Goal: Task Accomplishment & Management: Use online tool/utility

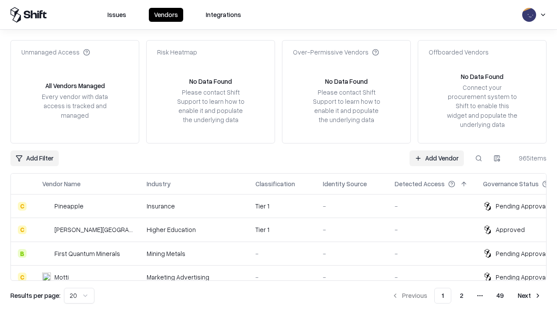
click at [437, 158] on link "Add Vendor" at bounding box center [437, 158] width 54 height 16
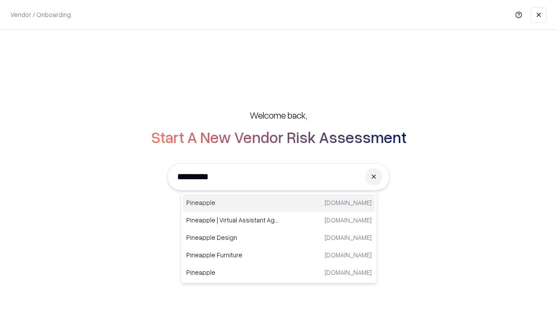
click at [279, 202] on div "Pineapple [DOMAIN_NAME]" at bounding box center [279, 202] width 192 height 17
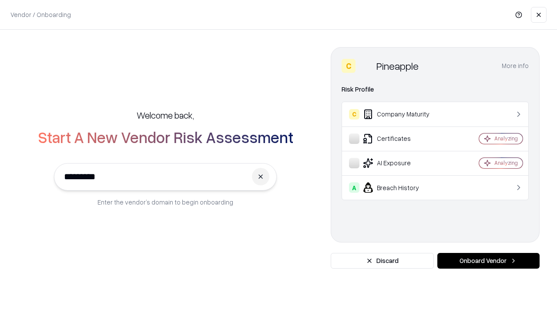
type input "*********"
click at [489, 260] on button "Onboard Vendor" at bounding box center [489, 261] width 102 height 16
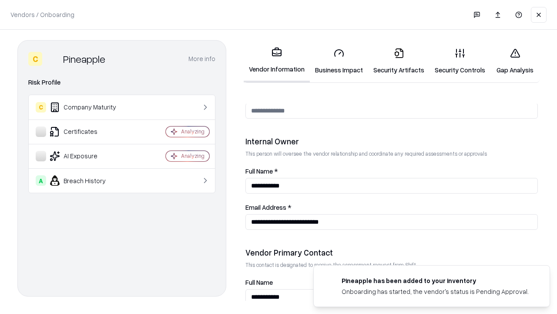
scroll to position [451, 0]
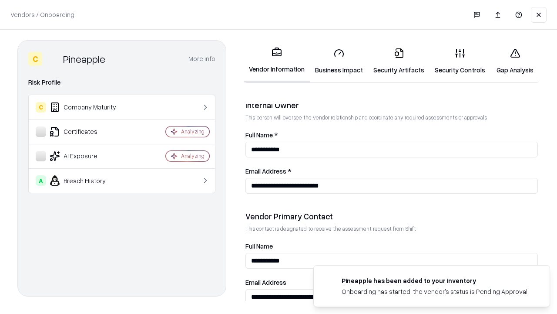
click at [399, 61] on link "Security Artifacts" at bounding box center [398, 61] width 61 height 40
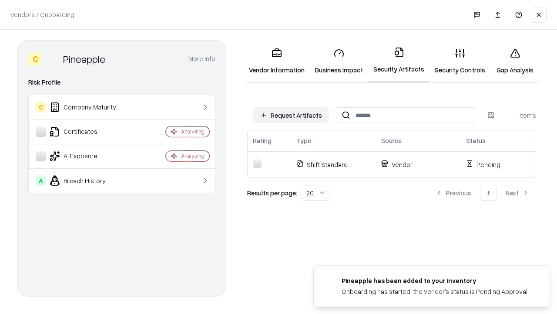
click at [291, 115] on button "Request Artifacts" at bounding box center [291, 115] width 76 height 16
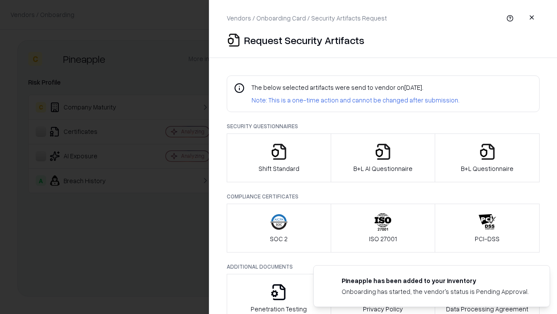
click at [487, 158] on icon "button" at bounding box center [487, 151] width 17 height 17
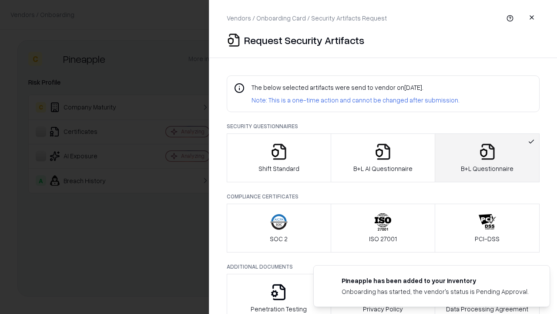
click at [383, 158] on icon "button" at bounding box center [382, 151] width 17 height 17
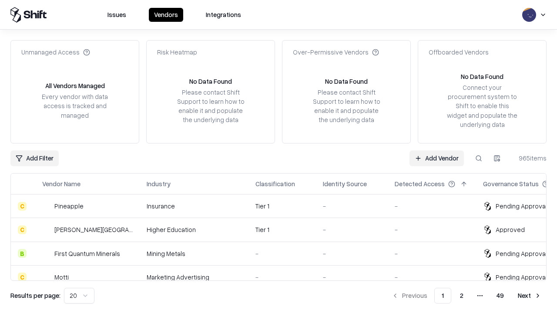
click at [437, 158] on link "Add Vendor" at bounding box center [437, 158] width 54 height 16
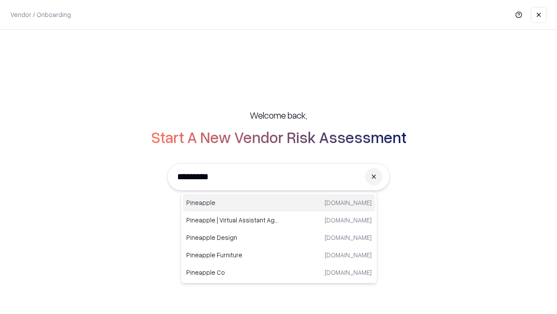
click at [279, 202] on div "Pineapple [DOMAIN_NAME]" at bounding box center [279, 202] width 192 height 17
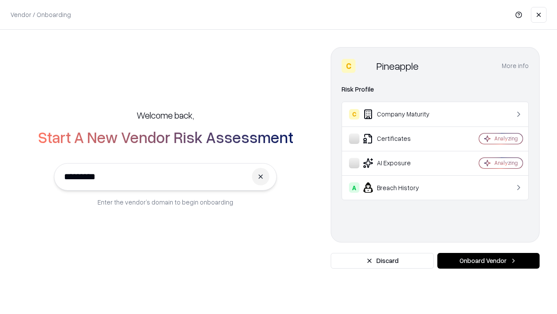
type input "*********"
click at [489, 260] on button "Onboard Vendor" at bounding box center [489, 261] width 102 height 16
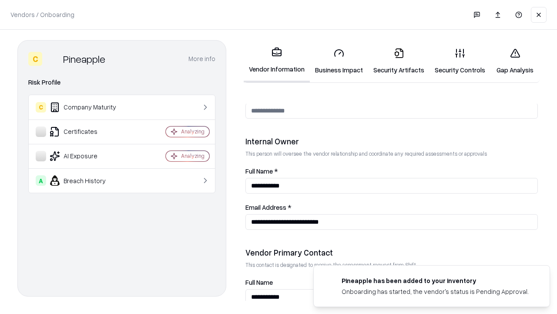
scroll to position [451, 0]
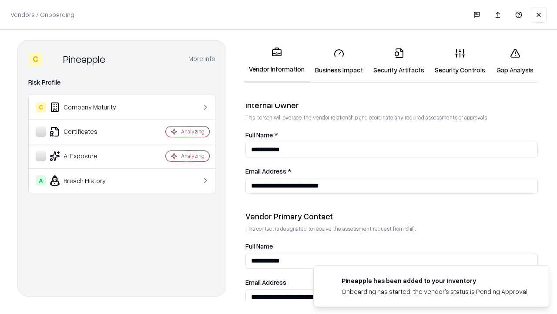
click at [515, 61] on link "Gap Analysis" at bounding box center [515, 61] width 49 height 40
